Goal: Task Accomplishment & Management: Manage account settings

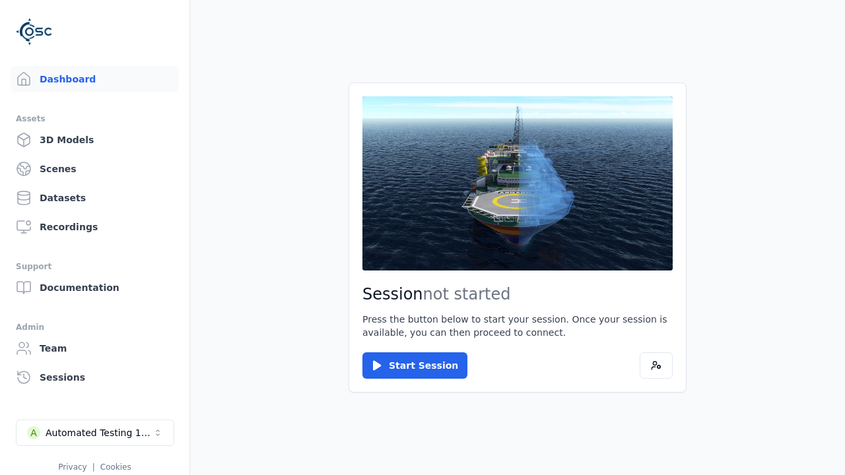
click at [95, 433] on div "Automated Testing 1 - Playwright" at bounding box center [99, 433] width 107 height 13
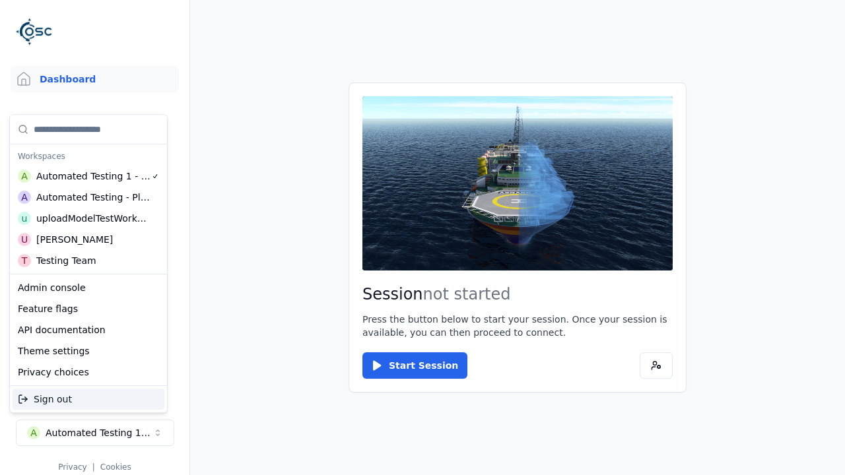
click at [88, 197] on div "Automated Testing - Playwright" at bounding box center [93, 197] width 114 height 13
click at [423, 238] on html "Support Dashboard Assets 3D Models Scenes Datasets Recordings Support Documenta…" at bounding box center [422, 237] width 845 height 475
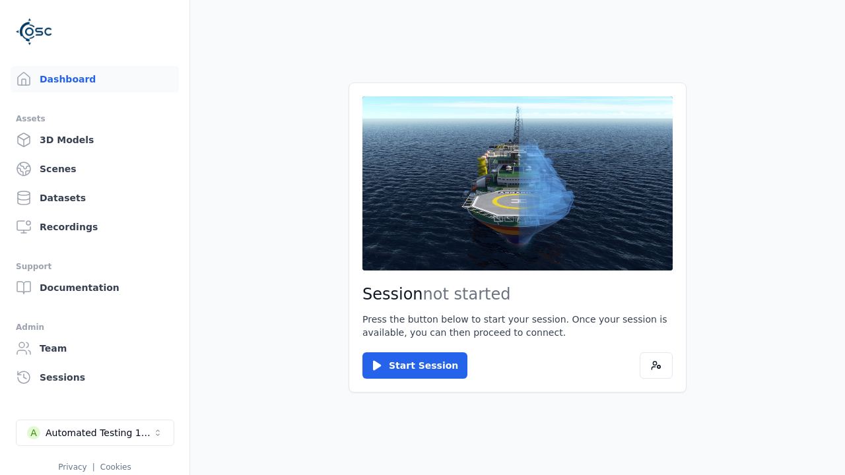
click at [94, 140] on link "3D Models" at bounding box center [95, 140] width 168 height 26
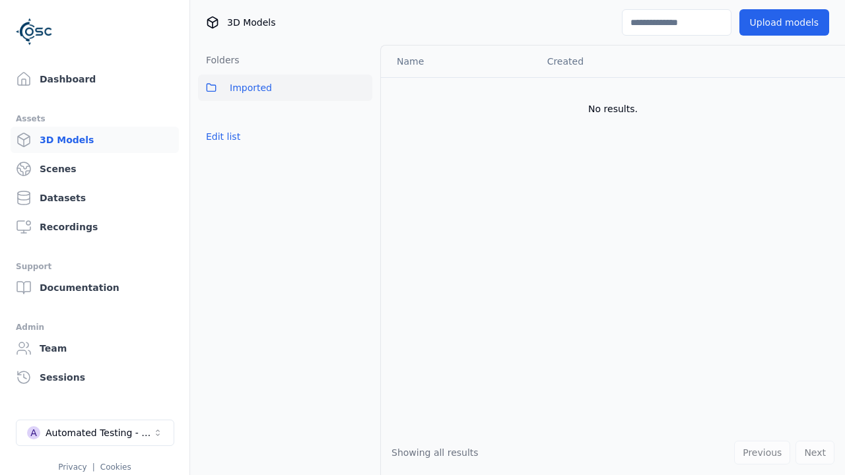
click at [223, 137] on button "Edit list" at bounding box center [223, 137] width 50 height 24
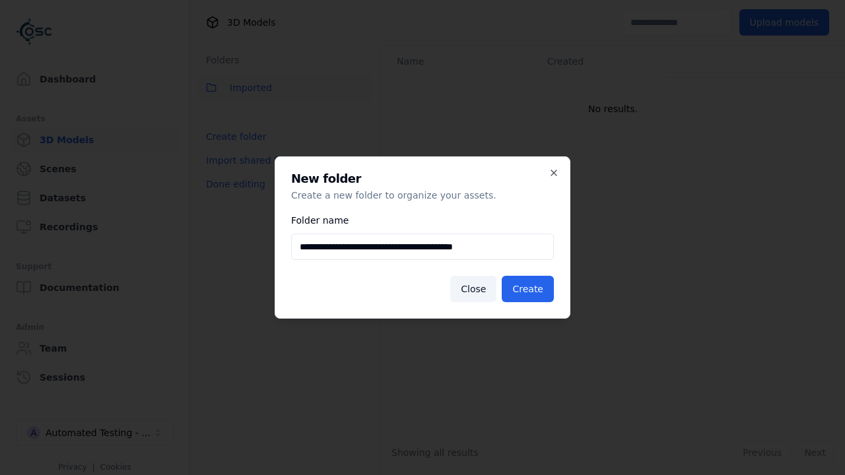
type input "**********"
click at [528, 289] on button "Create" at bounding box center [528, 289] width 52 height 26
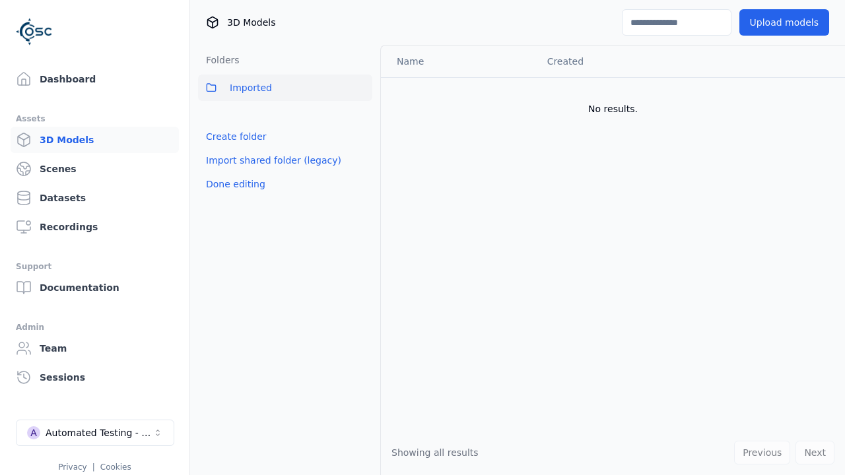
click at [235, 184] on button "Done editing" at bounding box center [235, 184] width 75 height 24
click at [223, 172] on button "Done editing" at bounding box center [235, 184] width 75 height 24
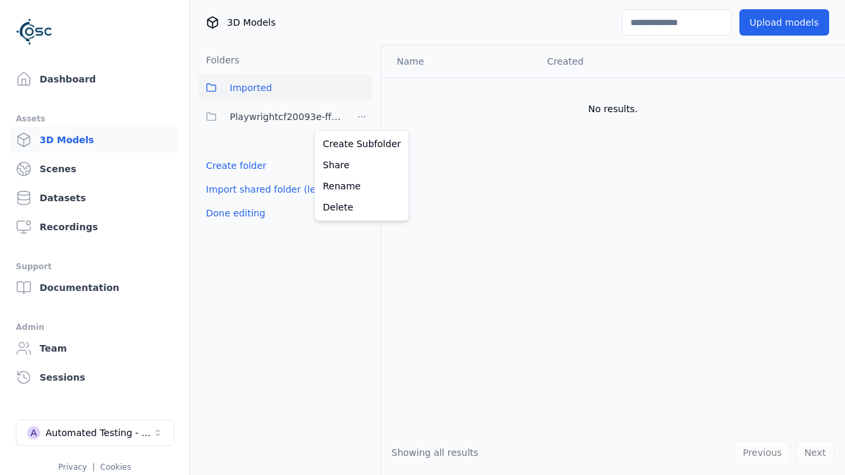
click at [362, 117] on html "Support Dashboard Assets 3D Models Scenes Datasets Recordings Support Documenta…" at bounding box center [422, 237] width 845 height 475
click at [362, 186] on div "Rename" at bounding box center [362, 186] width 88 height 21
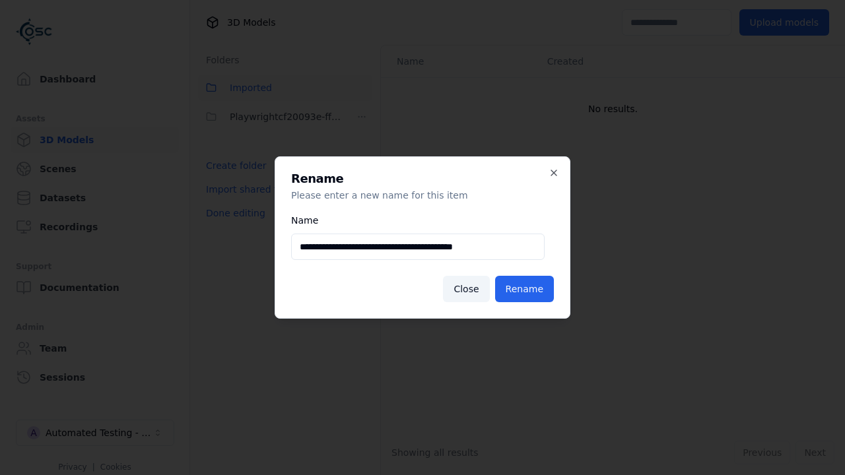
click at [418, 247] on input "**********" at bounding box center [418, 247] width 254 height 26
type input "**********"
click at [524, 289] on button "Rename" at bounding box center [524, 289] width 59 height 26
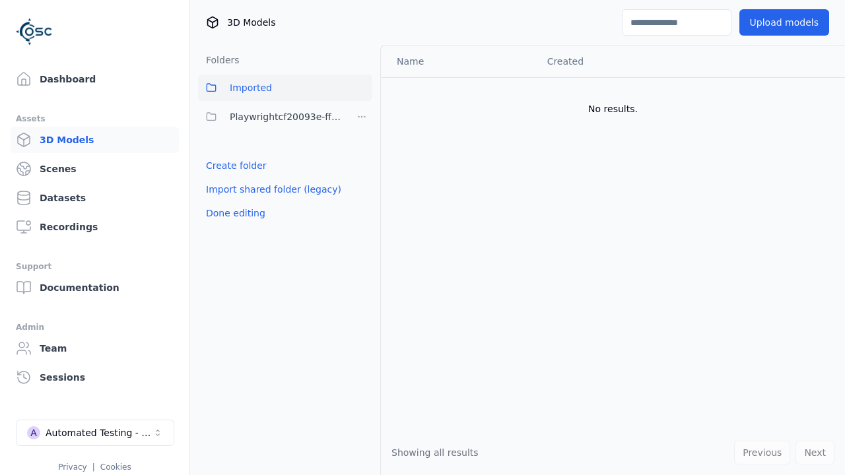
click at [235, 213] on button "Done editing" at bounding box center [235, 213] width 75 height 24
click at [223, 201] on button "Done editing" at bounding box center [235, 213] width 75 height 24
click at [362, 117] on html "Support Dashboard Assets 3D Models Scenes Datasets Recordings Support Documenta…" at bounding box center [422, 237] width 845 height 475
click at [362, 207] on div "Delete" at bounding box center [362, 207] width 88 height 21
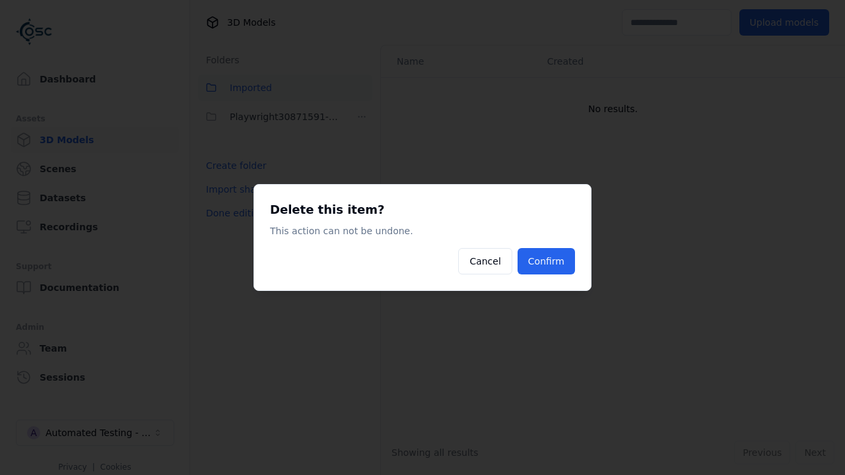
click at [546, 261] on button "Confirm" at bounding box center [546, 261] width 57 height 26
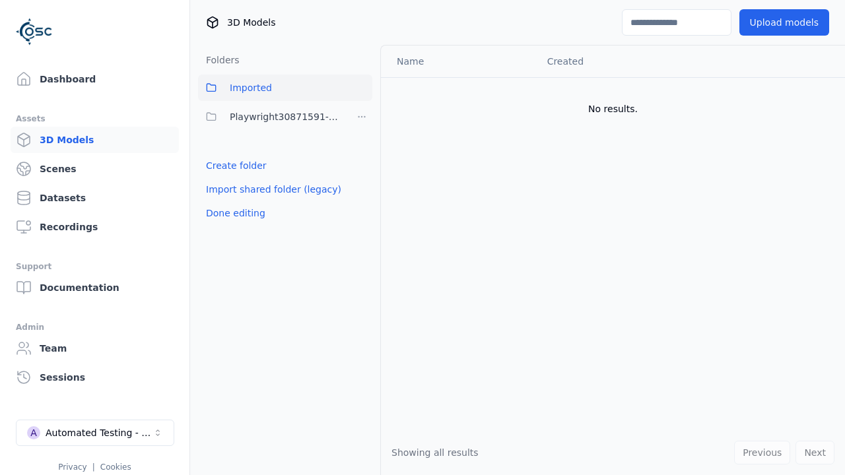
click at [235, 213] on button "Done editing" at bounding box center [235, 213] width 75 height 24
